Goal: Find specific page/section: Find specific page/section

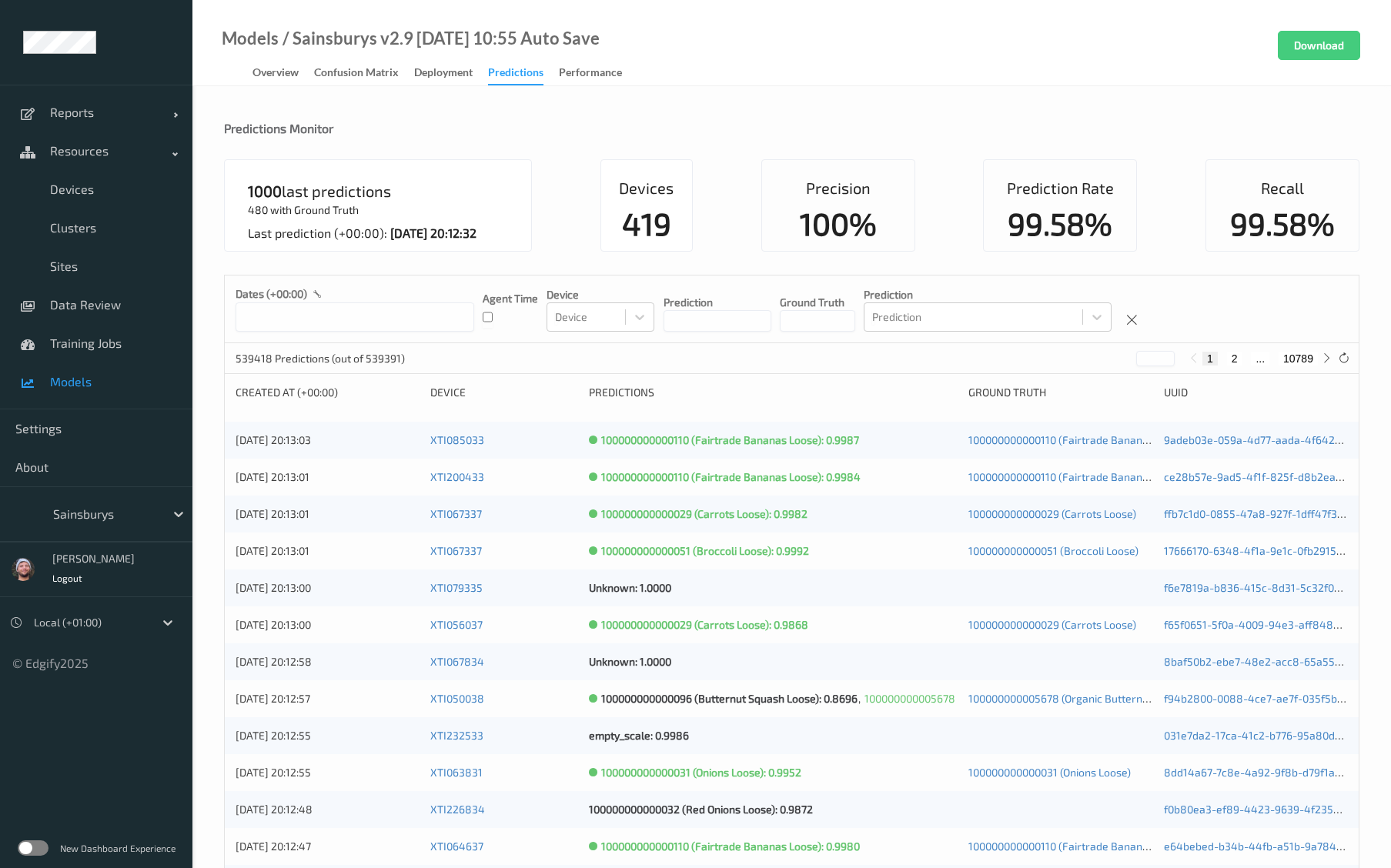
scroll to position [1367, 0]
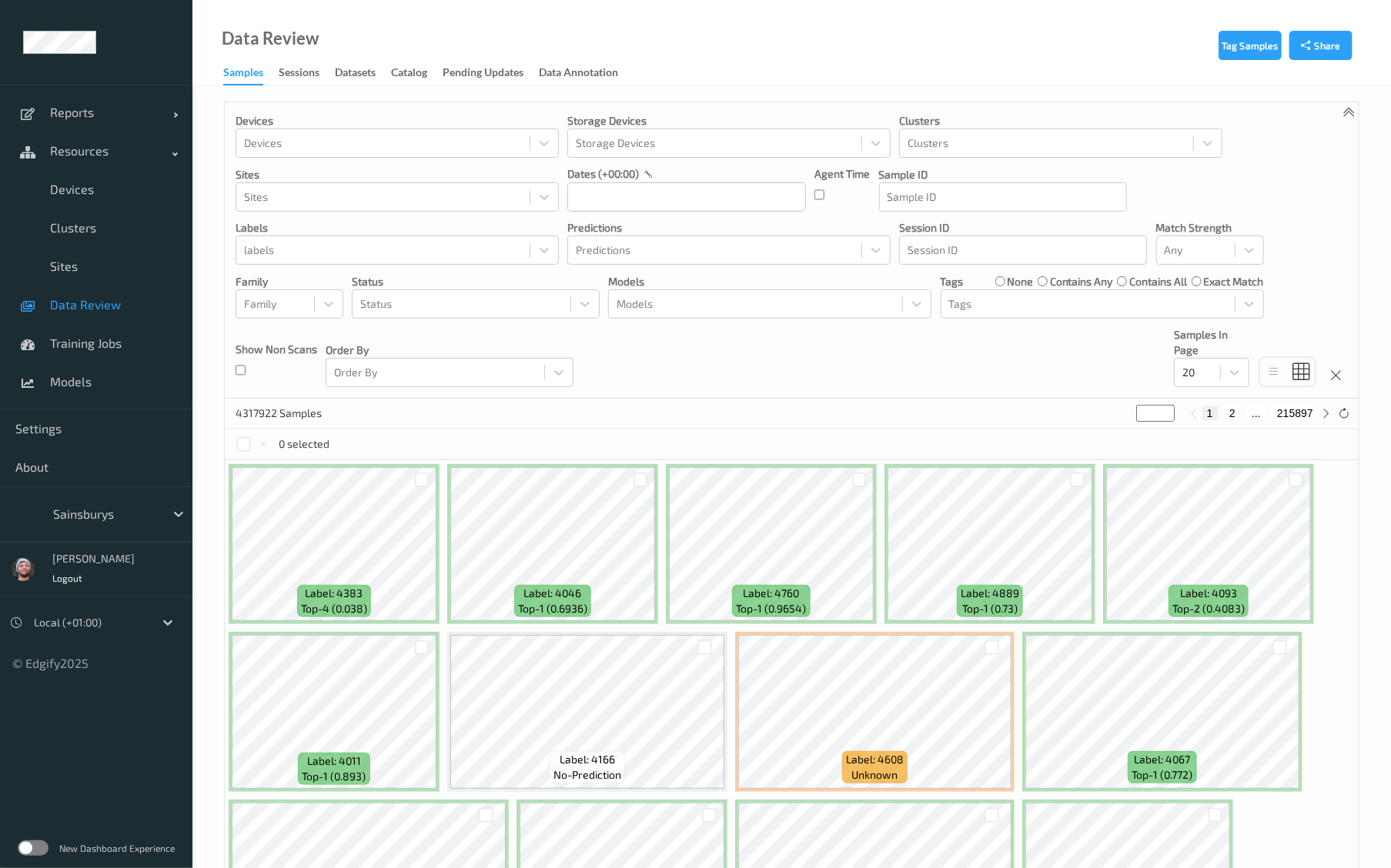
click at [128, 299] on span "Data Review" at bounding box center [113, 304] width 127 height 15
click at [112, 513] on div at bounding box center [105, 514] width 104 height 19
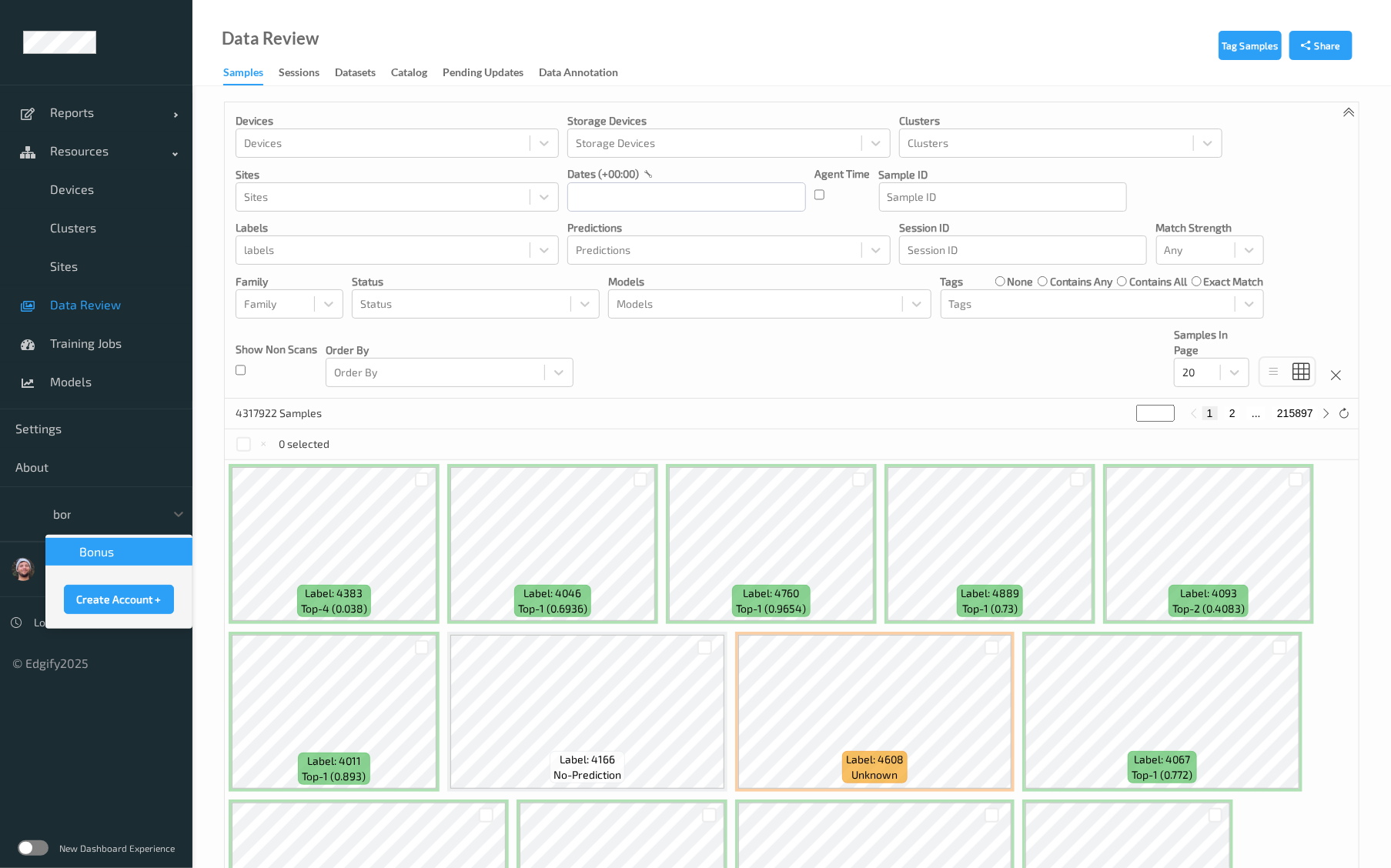
type input "bonu"
